Goal: Information Seeking & Learning: Learn about a topic

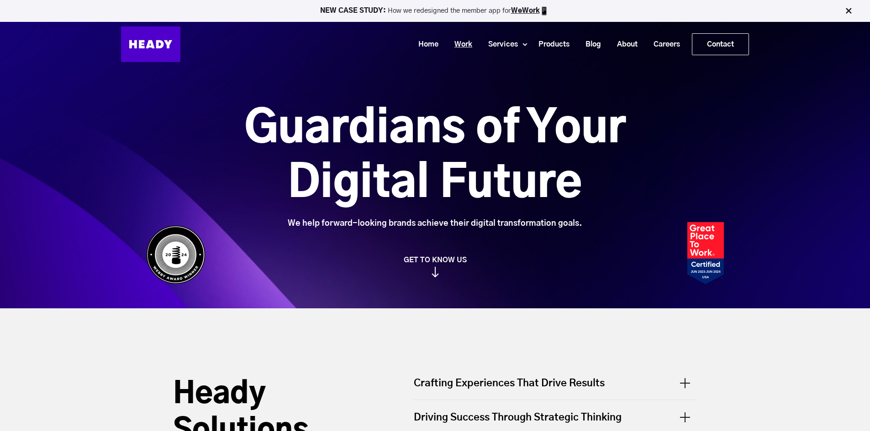
click at [461, 44] on link "Work" at bounding box center [460, 44] width 34 height 17
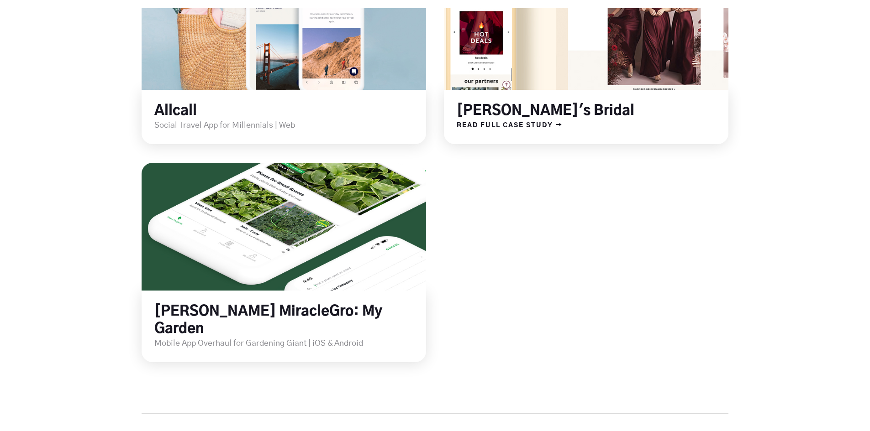
scroll to position [1369, 0]
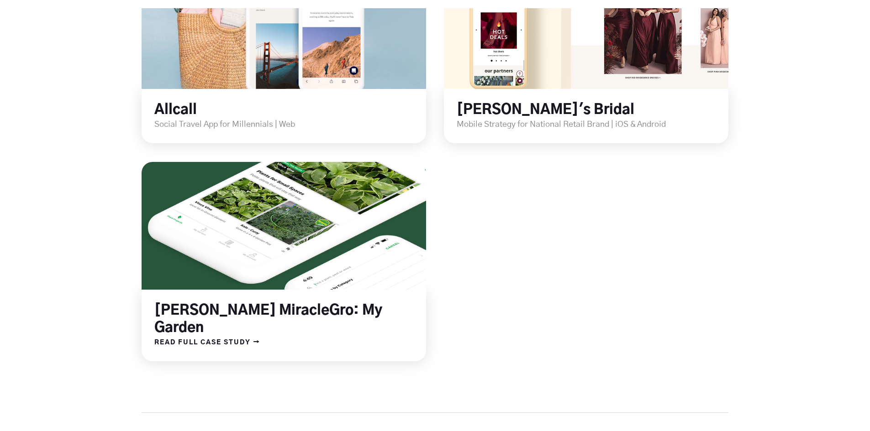
click at [237, 300] on div "[PERSON_NAME] MiracleGro: My Garden" at bounding box center [284, 313] width 284 height 47
click at [234, 337] on span "READ FULL CASE STUDY →" at bounding box center [201, 343] width 119 height 12
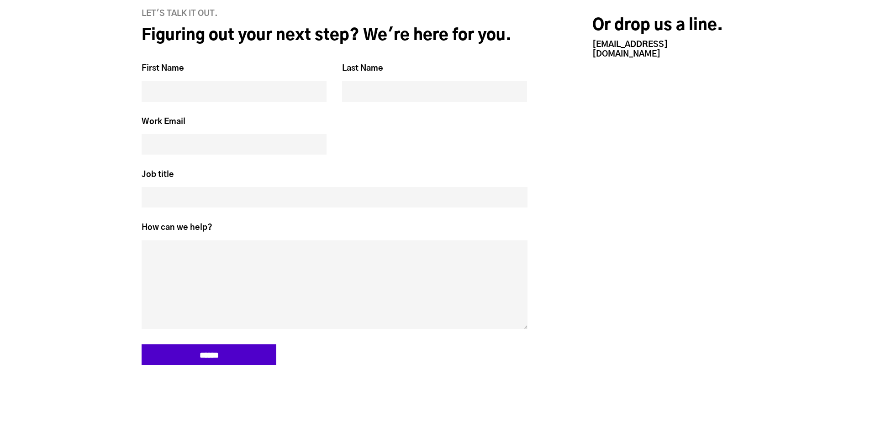
scroll to position [2511, 0]
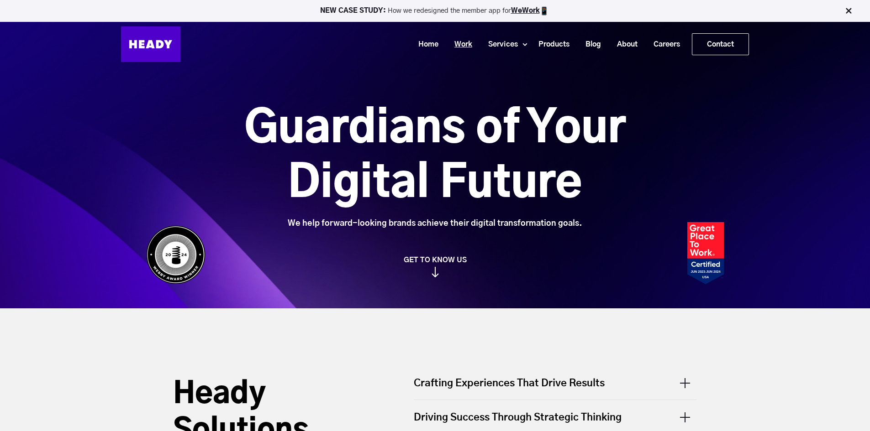
click at [463, 45] on link "Work" at bounding box center [460, 44] width 34 height 17
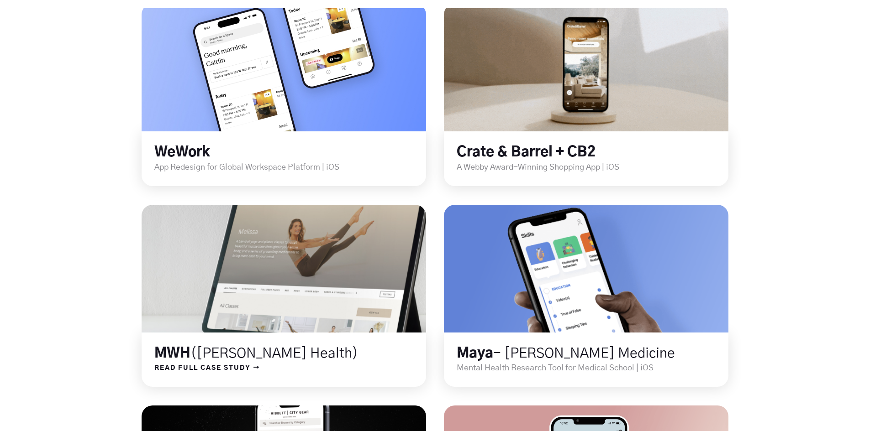
scroll to position [365, 0]
